Goal: Contribute content

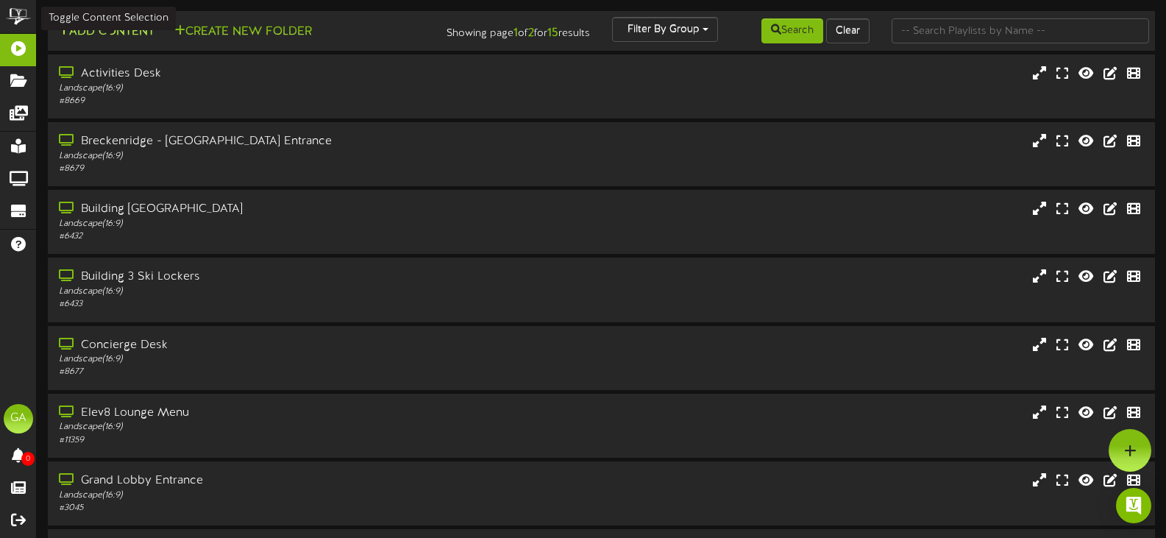
click at [118, 29] on button "Add Content" at bounding box center [106, 32] width 105 height 18
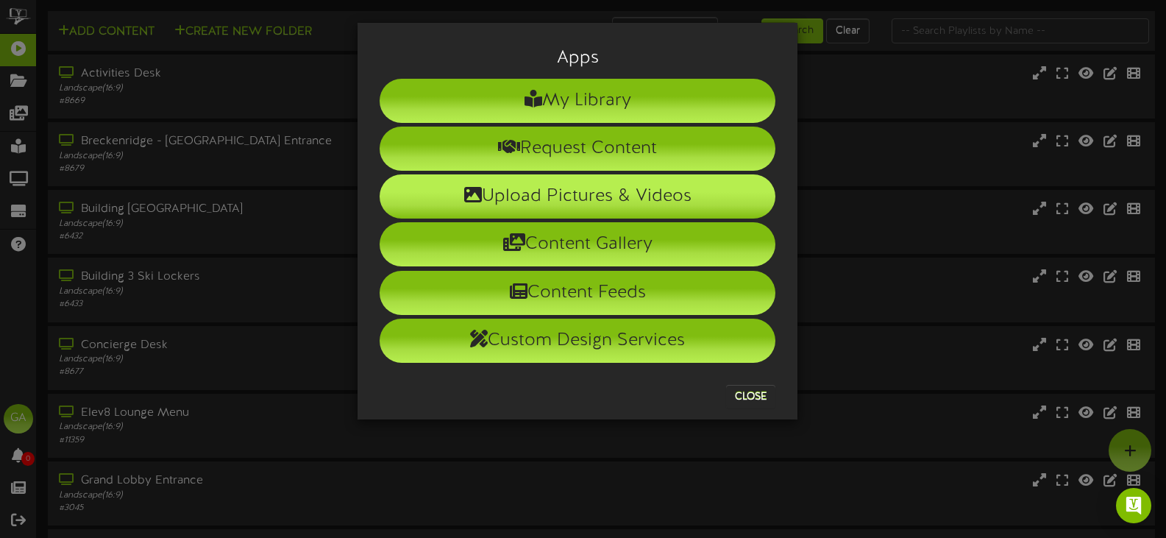
click at [634, 197] on li "Upload Pictures & Videos" at bounding box center [578, 196] width 396 height 44
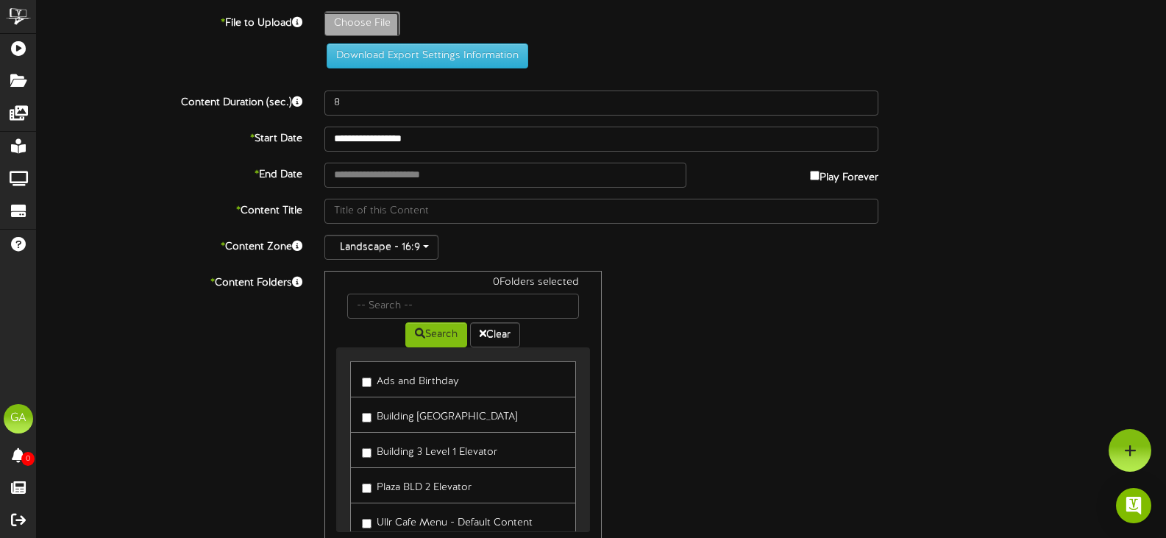
type input "**********"
type input "HeatherJulian"
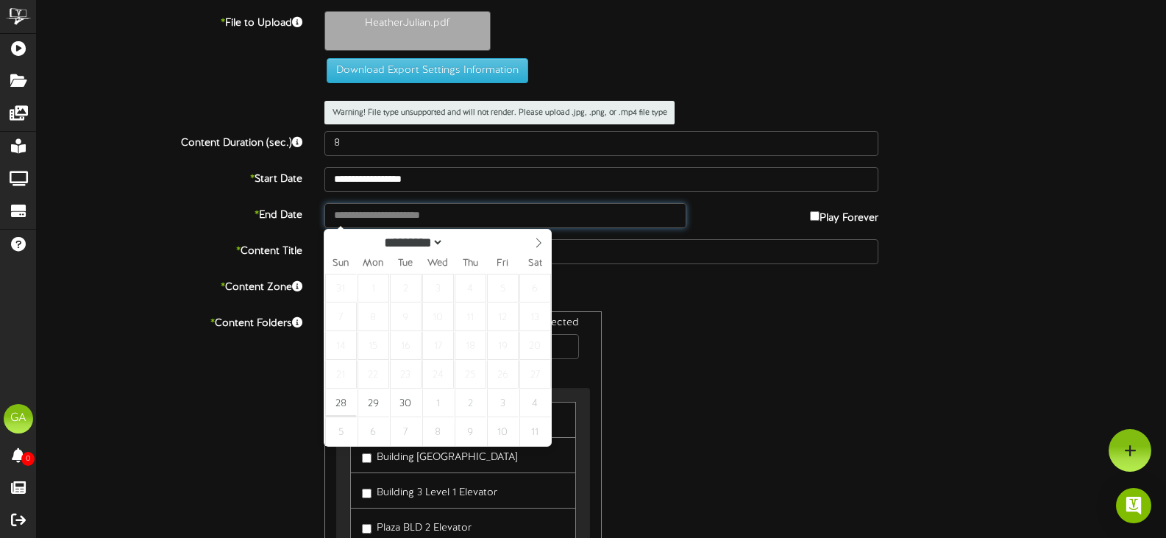
click at [531, 213] on input "text" at bounding box center [505, 215] width 362 height 25
type input "**********"
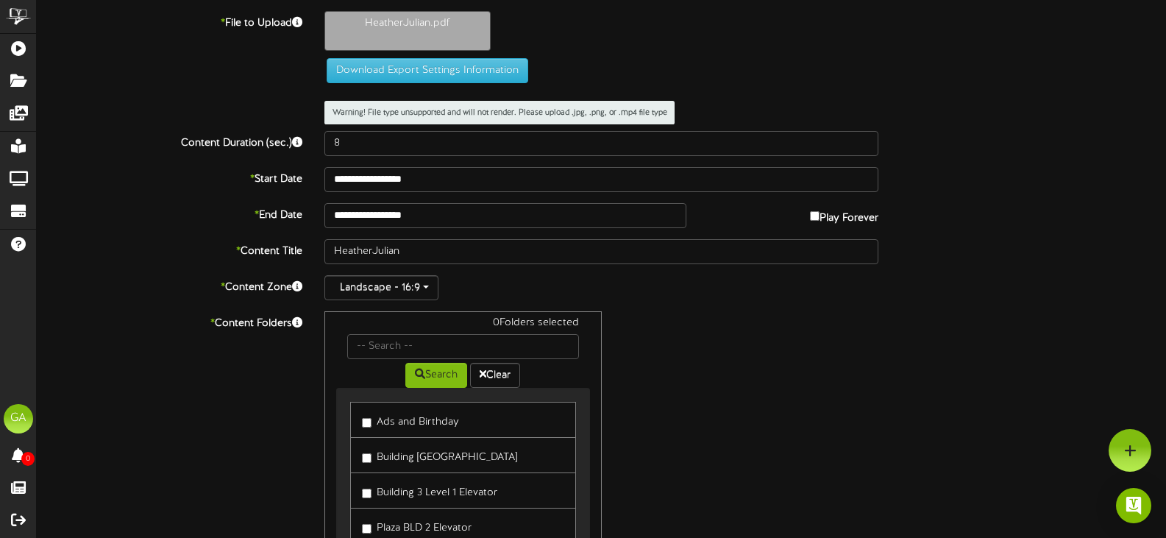
click at [747, 297] on div "Landscape - 16:9" at bounding box center [601, 287] width 554 height 25
type input "**********"
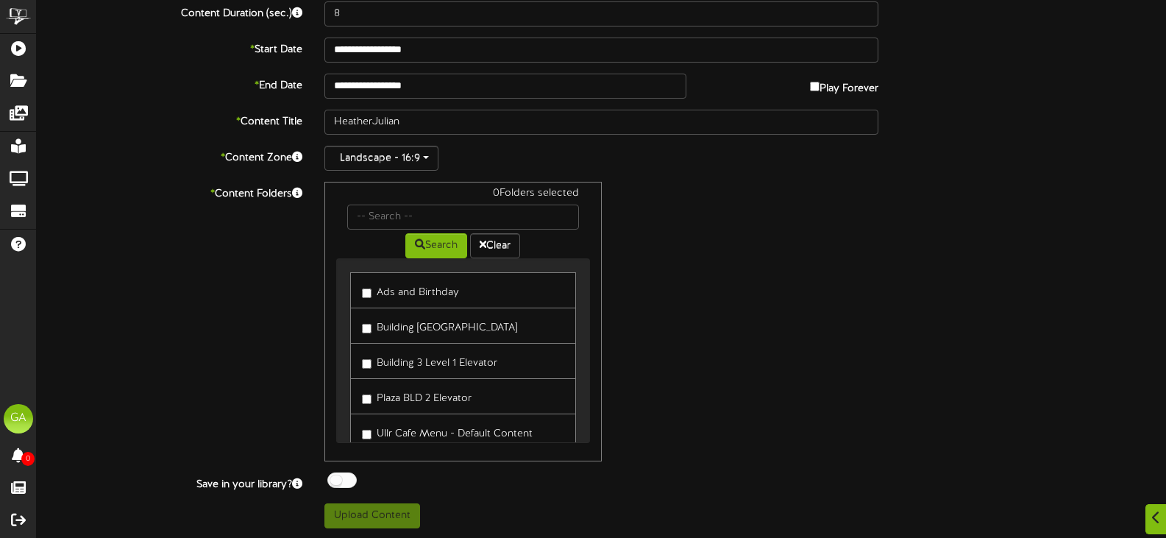
scroll to position [105, 0]
click at [418, 285] on label "Ads and Birthday" at bounding box center [410, 289] width 97 height 20
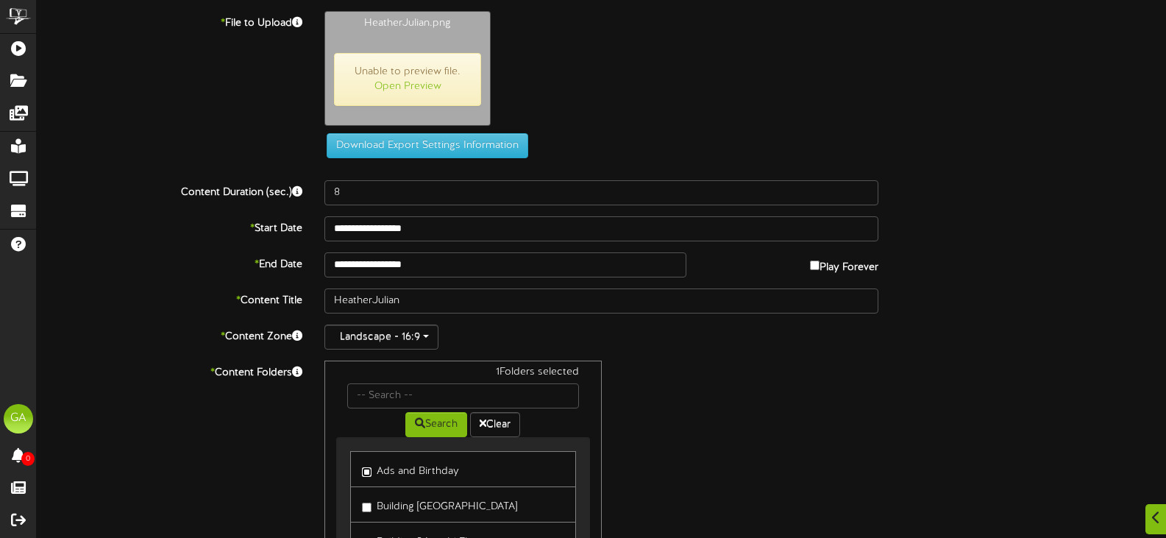
scroll to position [180, 0]
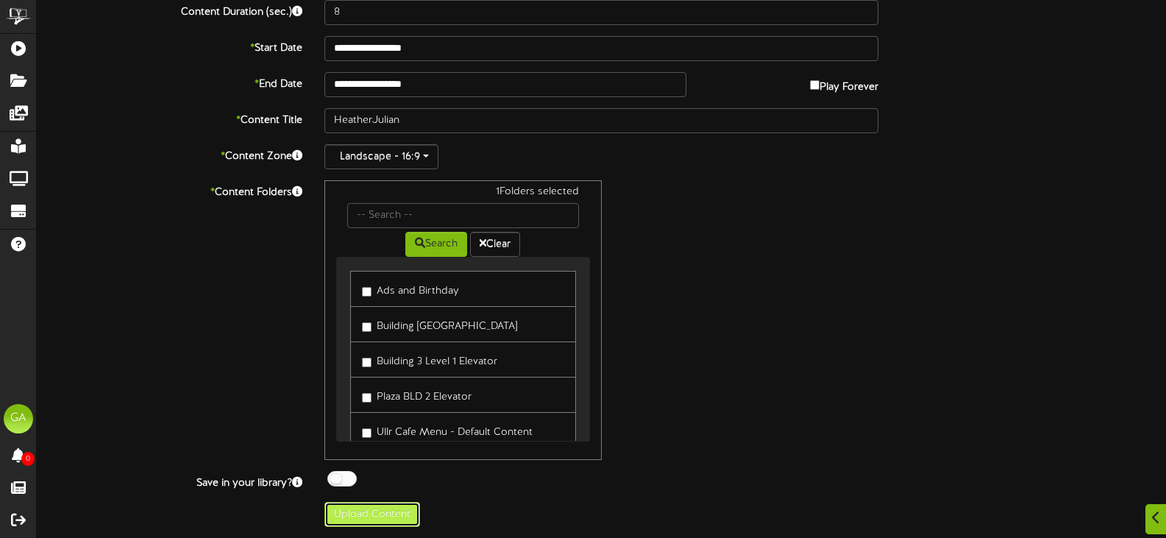
click at [375, 521] on button "Upload Content" at bounding box center [372, 514] width 96 height 25
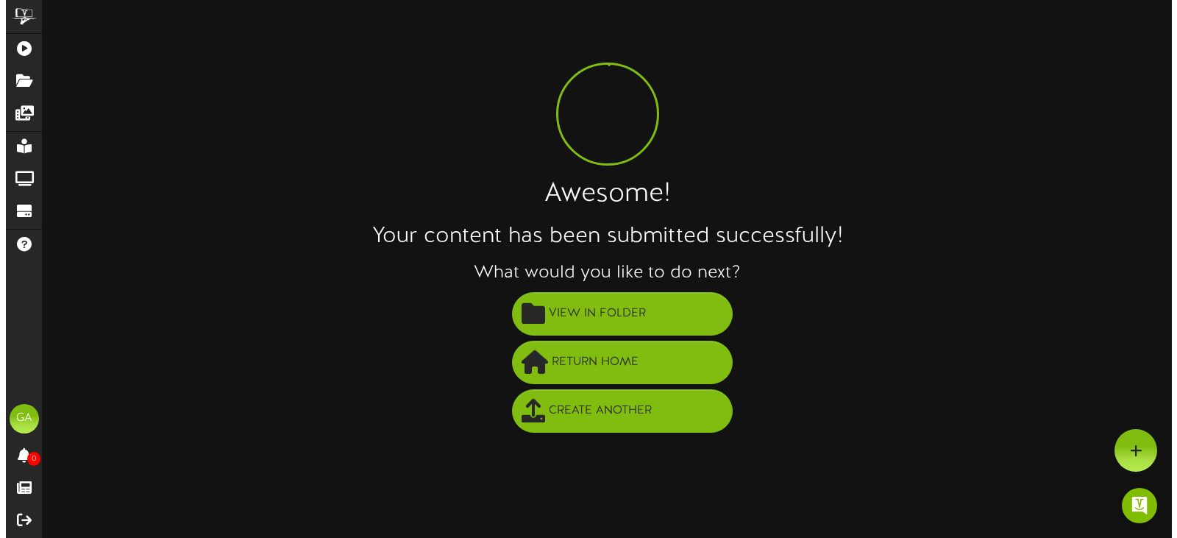
scroll to position [0, 0]
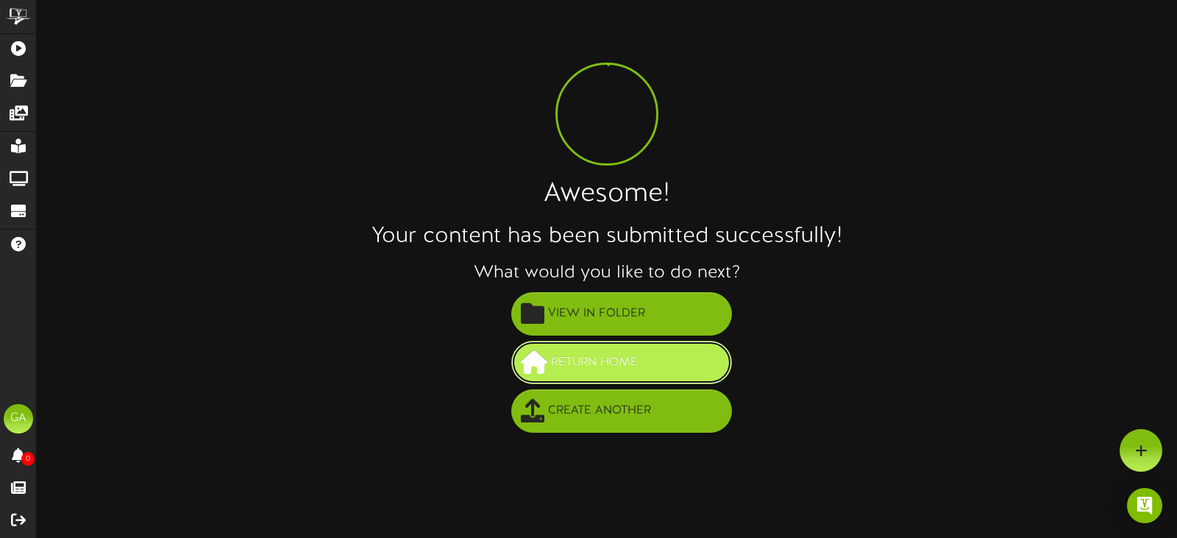
click at [630, 349] on button "Return Home" at bounding box center [621, 362] width 221 height 43
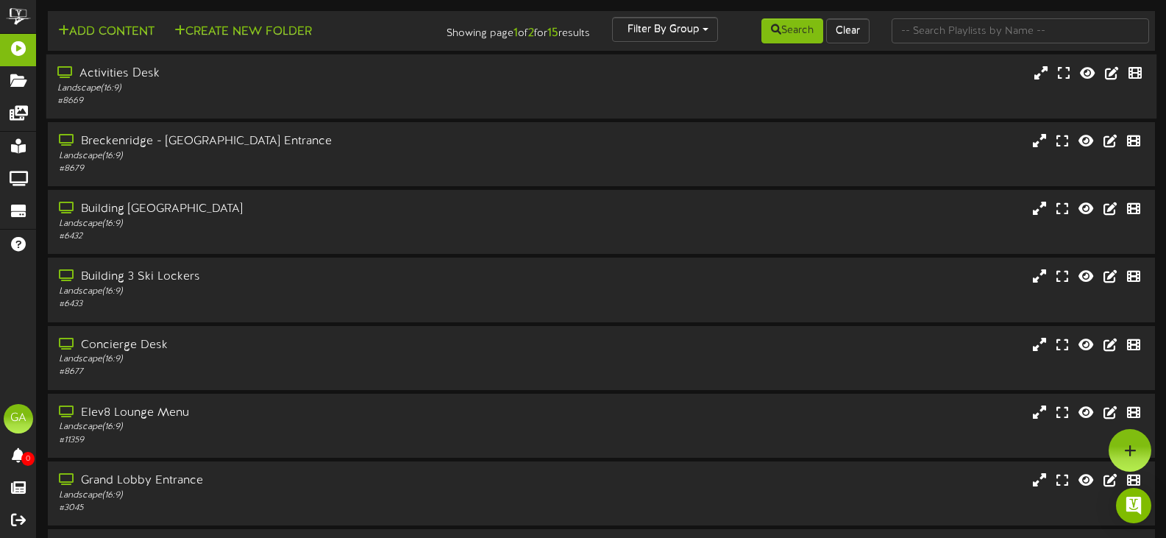
click at [472, 68] on div "Activities Desk" at bounding box center [277, 73] width 441 height 17
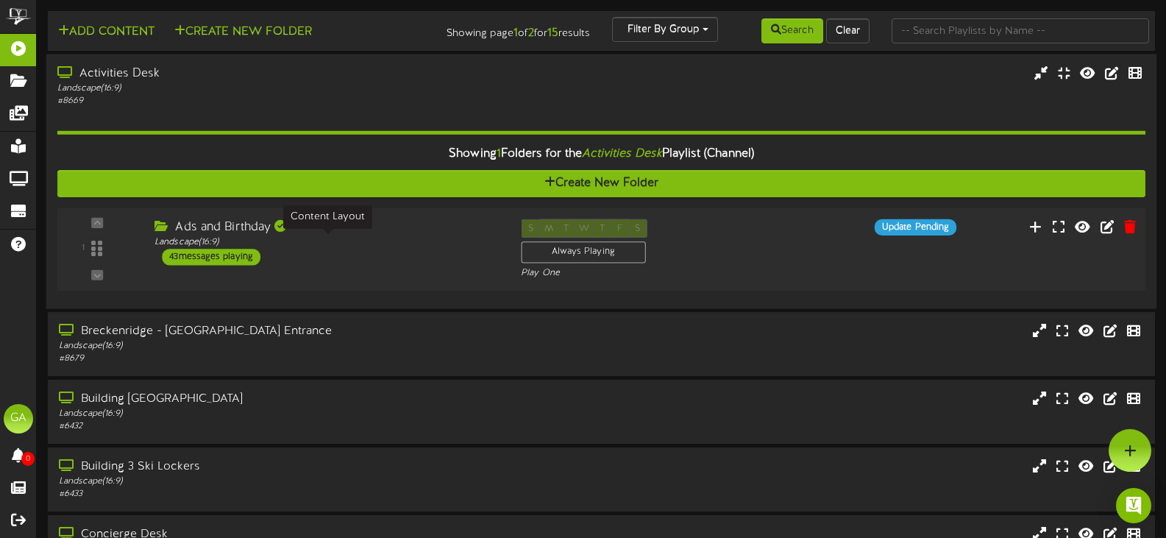
click at [423, 238] on div "Landscape ( 16:9 )" at bounding box center [326, 242] width 344 height 13
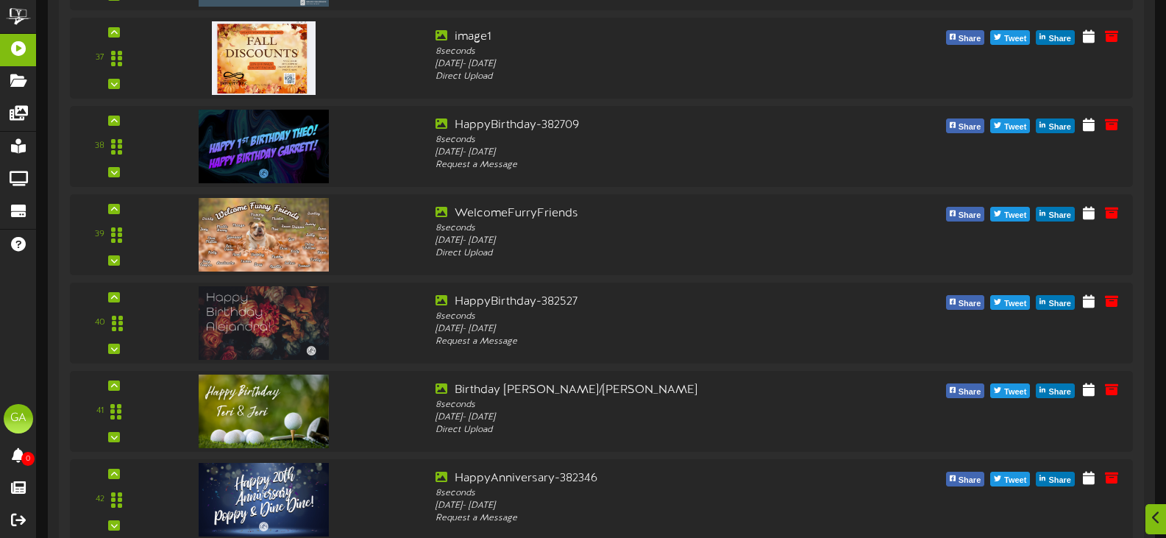
scroll to position [4120, 0]
